Goal: Transaction & Acquisition: Purchase product/service

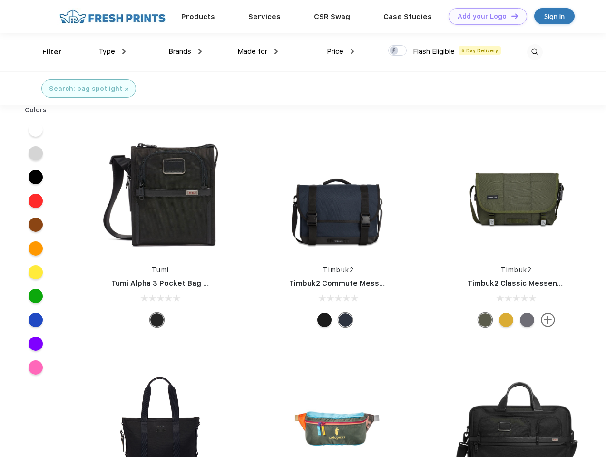
click at [485, 16] on link "Add your Logo Design Tool" at bounding box center [488, 16] width 79 height 17
click at [0, 0] on div "Design Tool" at bounding box center [0, 0] width 0 height 0
click at [511, 16] on link "Add your Logo Design Tool" at bounding box center [488, 16] width 79 height 17
click at [46, 52] on div "Filter" at bounding box center [52, 52] width 20 height 11
click at [112, 51] on span "Type" at bounding box center [107, 51] width 17 height 9
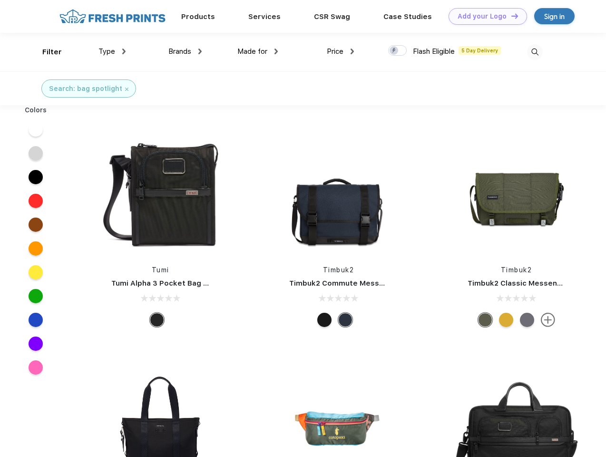
click at [185, 51] on span "Brands" at bounding box center [180, 51] width 23 height 9
click at [258, 51] on span "Made for" at bounding box center [253, 51] width 30 height 9
click at [341, 51] on span "Price" at bounding box center [335, 51] width 17 height 9
click at [398, 51] on div at bounding box center [397, 50] width 19 height 10
click at [395, 51] on input "checkbox" at bounding box center [391, 48] width 6 height 6
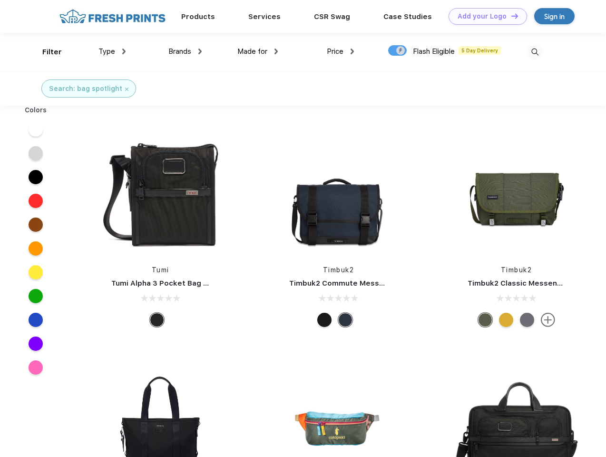
click at [535, 52] on img at bounding box center [535, 52] width 16 height 16
